Goal: Information Seeking & Learning: Learn about a topic

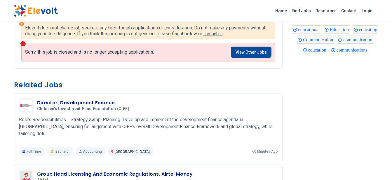
scroll to position [350, 0]
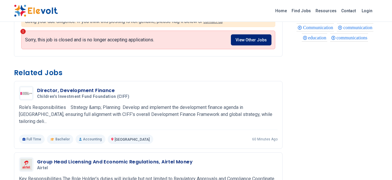
click at [252, 39] on link "View Other Jobs" at bounding box center [251, 39] width 41 height 11
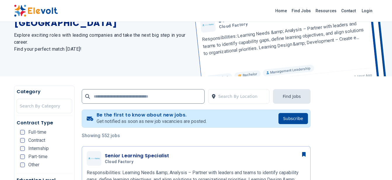
scroll to position [58, 0]
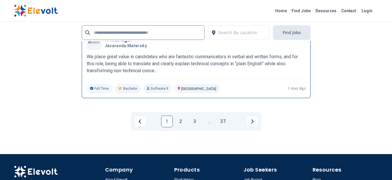
scroll to position [1343, 0]
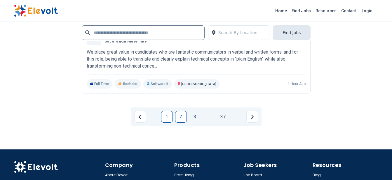
click at [180, 116] on link "2" at bounding box center [181, 117] width 12 height 12
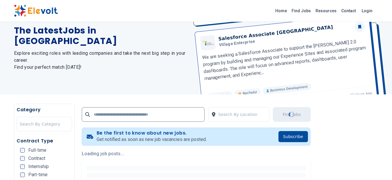
scroll to position [88, 0]
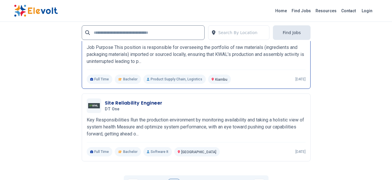
scroll to position [1226, 0]
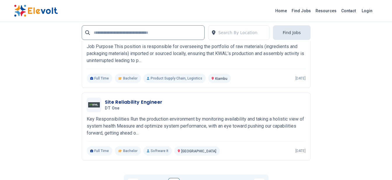
click at [104, 38] on div "Search By Location Find Jobs" at bounding box center [196, 31] width 229 height 19
click at [104, 35] on input "text" at bounding box center [143, 32] width 123 height 15
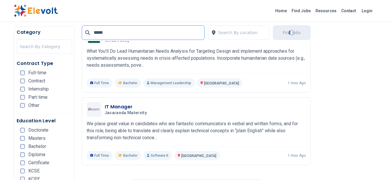
scroll to position [0, 0]
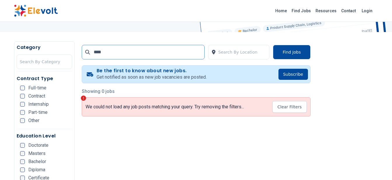
scroll to position [88, 0]
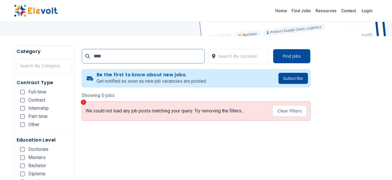
drag, startPoint x: 117, startPoint y: 56, endPoint x: 94, endPoint y: 56, distance: 23.6
click at [94, 56] on input "****" at bounding box center [143, 56] width 123 height 15
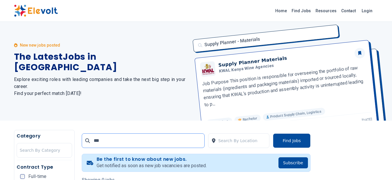
scroll to position [0, 0]
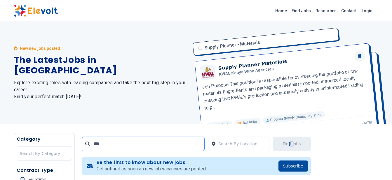
type input "****"
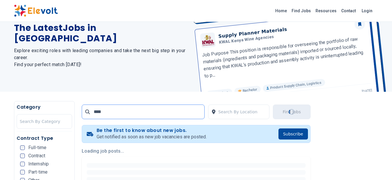
scroll to position [58, 0]
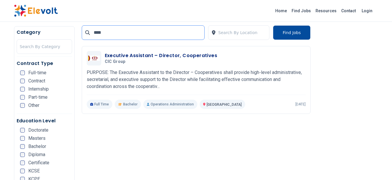
scroll to position [146, 0]
